Goal: Find specific page/section: Find specific page/section

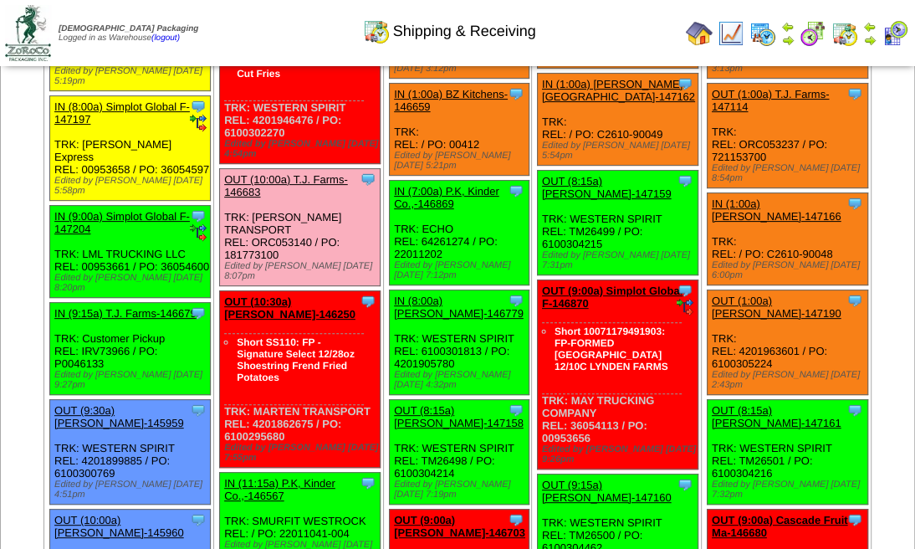
scroll to position [55, 0]
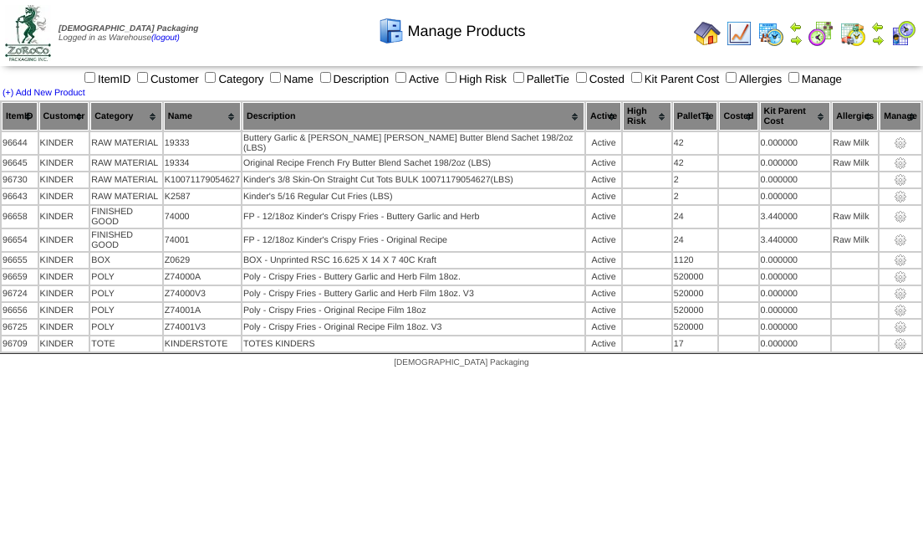
click at [31, 28] on img at bounding box center [28, 33] width 46 height 56
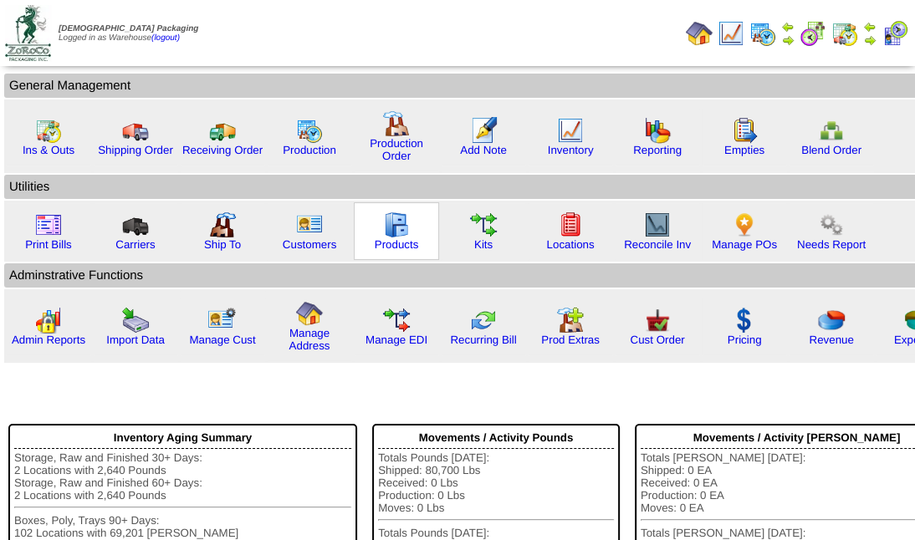
click at [404, 224] on img at bounding box center [396, 225] width 27 height 27
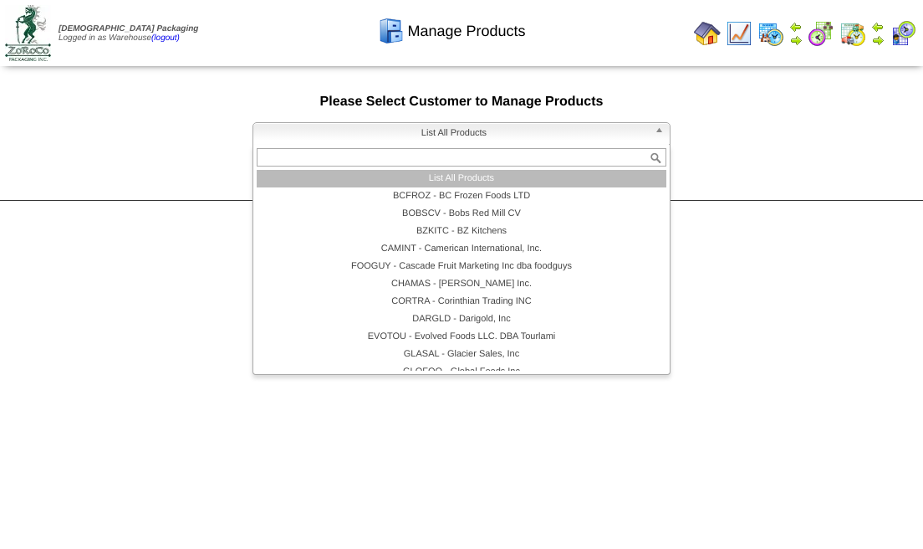
click at [657, 130] on b at bounding box center [662, 134] width 15 height 22
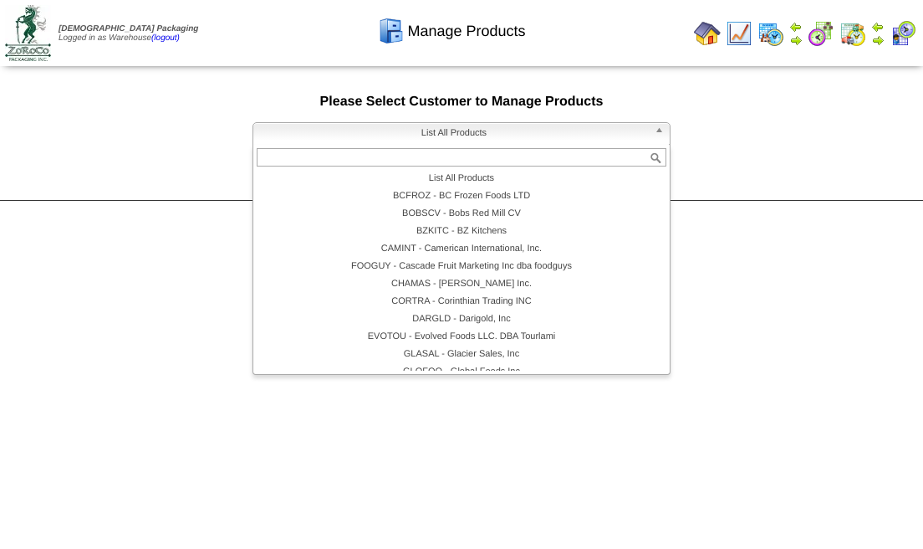
scroll to position [151, 0]
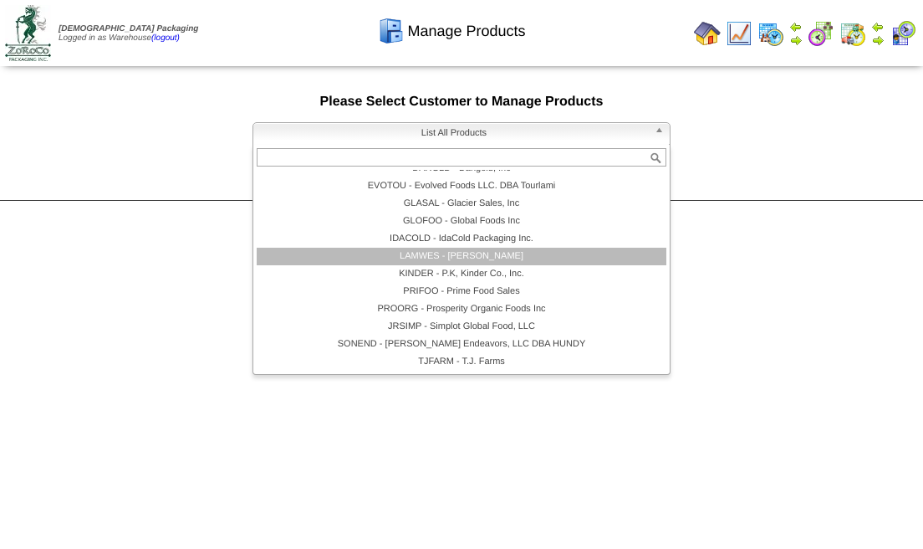
click at [473, 252] on li "LAMWES - [PERSON_NAME]" at bounding box center [462, 257] width 410 height 18
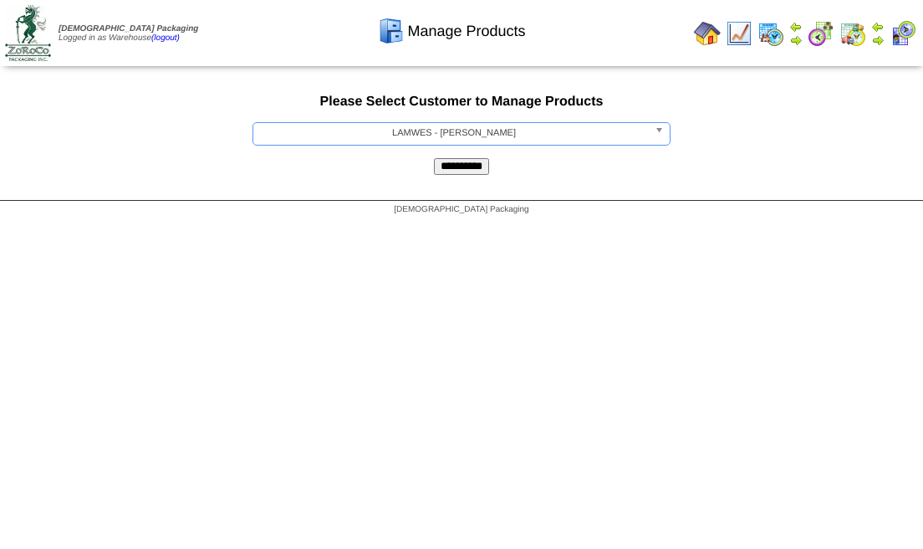
click at [462, 172] on input "**********" at bounding box center [461, 166] width 55 height 17
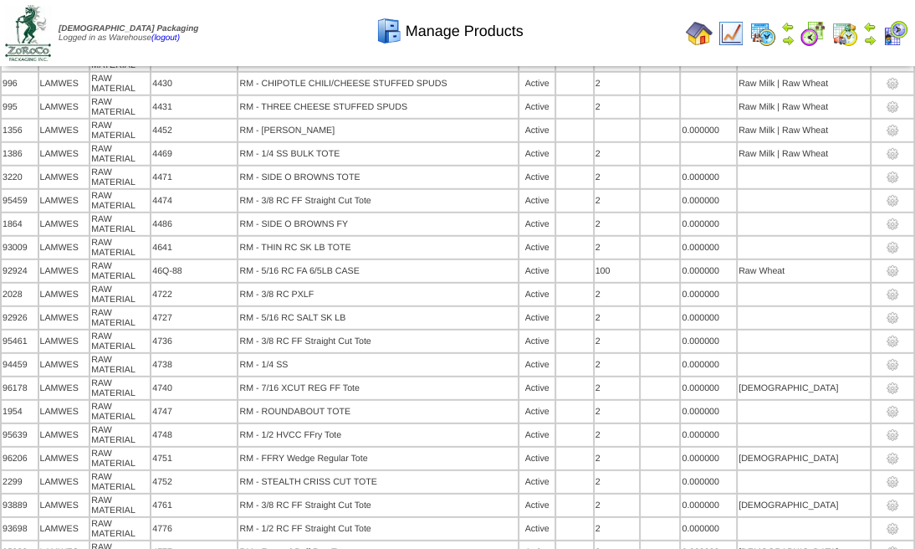
scroll to position [10324, 0]
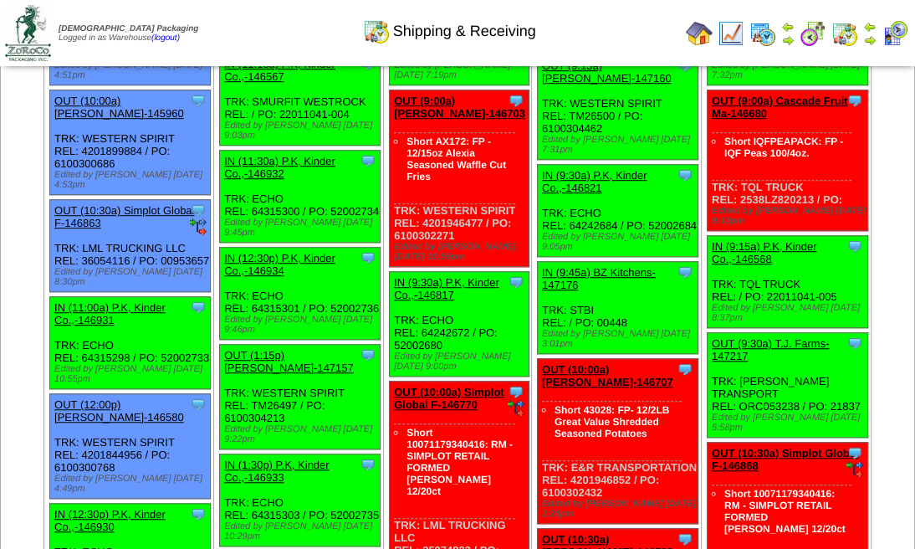
scroll to position [669, 0]
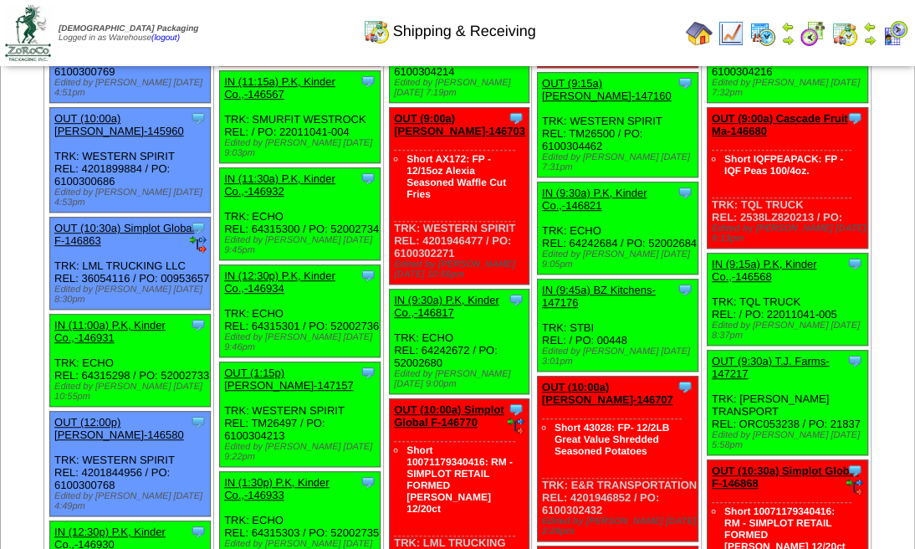
click at [841, 32] on img at bounding box center [844, 33] width 27 height 27
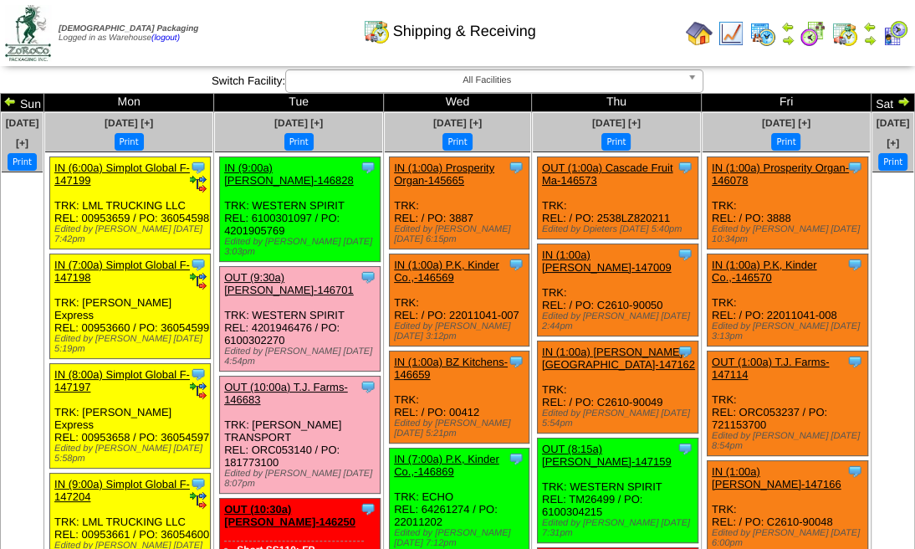
click at [872, 31] on img at bounding box center [869, 26] width 13 height 13
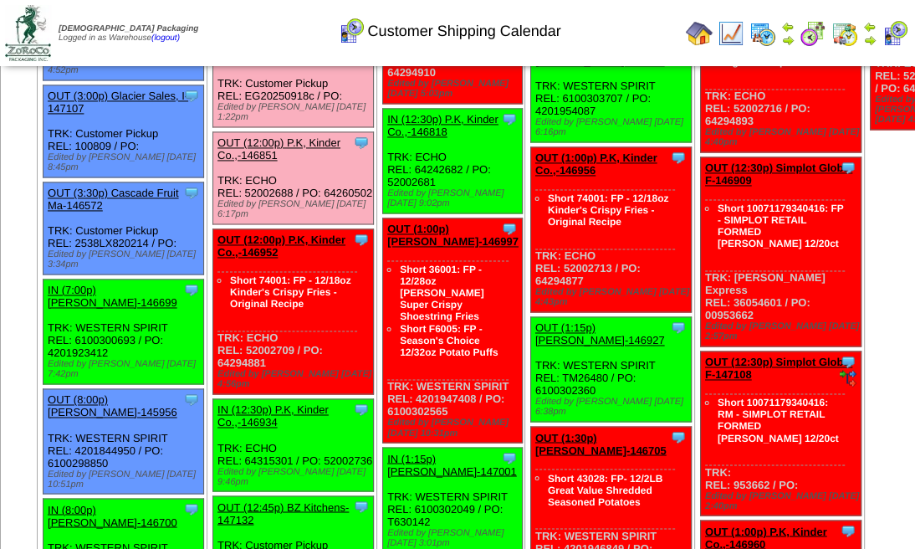
scroll to position [1617, 0]
